Goal: Task Accomplishment & Management: Manage account settings

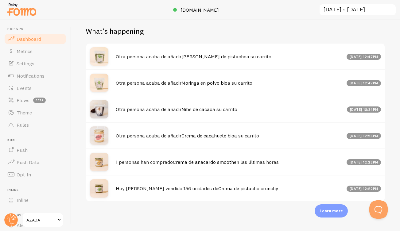
scroll to position [302, 0]
click at [20, 65] on span "Settings" at bounding box center [26, 64] width 18 height 6
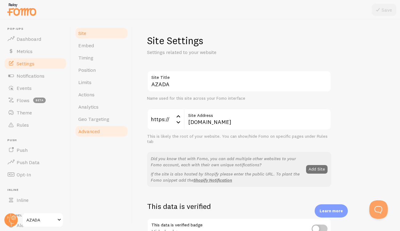
click at [91, 130] on span "Advanced" at bounding box center [89, 131] width 22 height 6
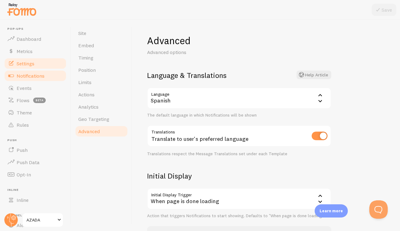
click at [23, 76] on span "Notifications" at bounding box center [31, 76] width 28 height 6
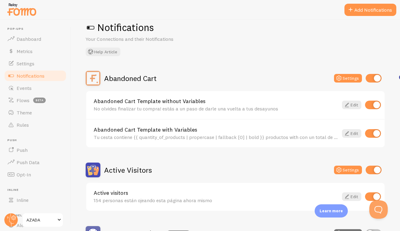
scroll to position [12, 0]
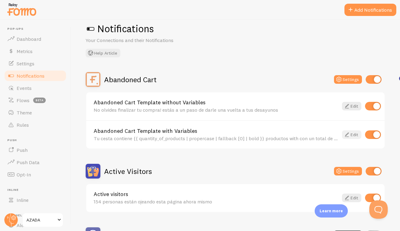
click at [350, 132] on icon at bounding box center [347, 134] width 7 height 7
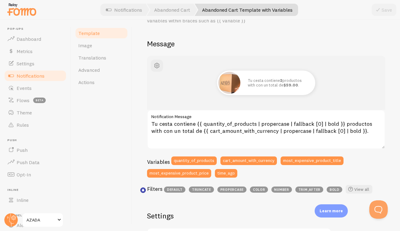
scroll to position [39, 0]
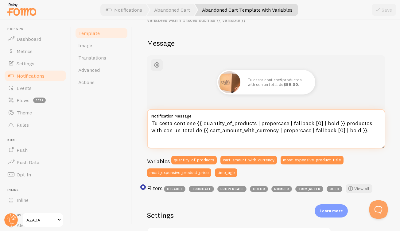
click at [372, 122] on textarea "Tu cesta contiene {{ quantity_of_products | propercase | fallback [0] | bold }}…" at bounding box center [266, 128] width 238 height 39
type textarea "Tu cesta contiene {{ quantity_of_products | propercase | fallback [0] | bold }}…"
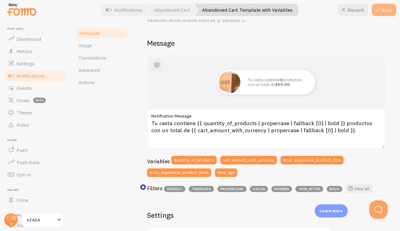
click at [388, 10] on button "Save" at bounding box center [384, 10] width 25 height 12
